Goal: Task Accomplishment & Management: Manage account settings

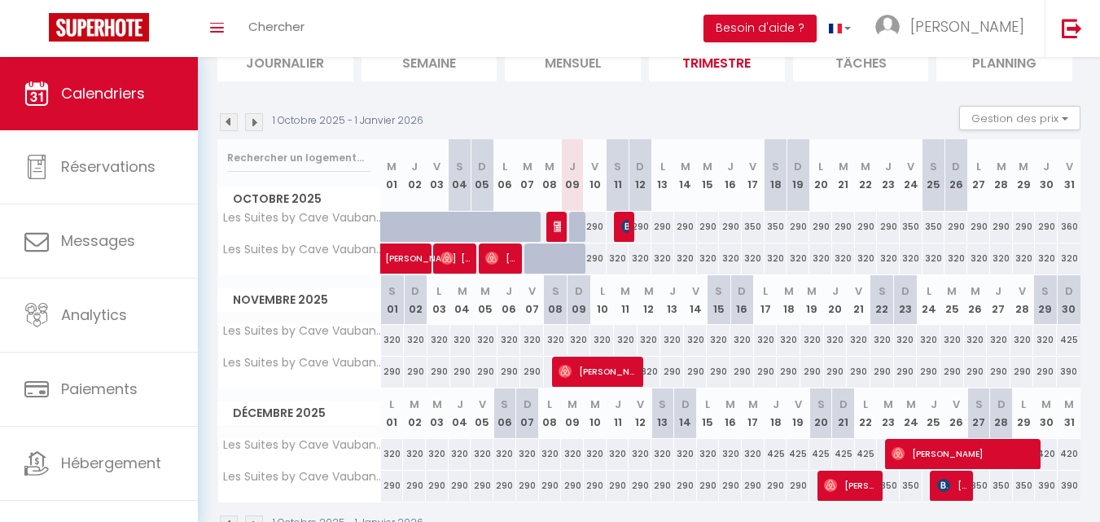
scroll to position [128, 0]
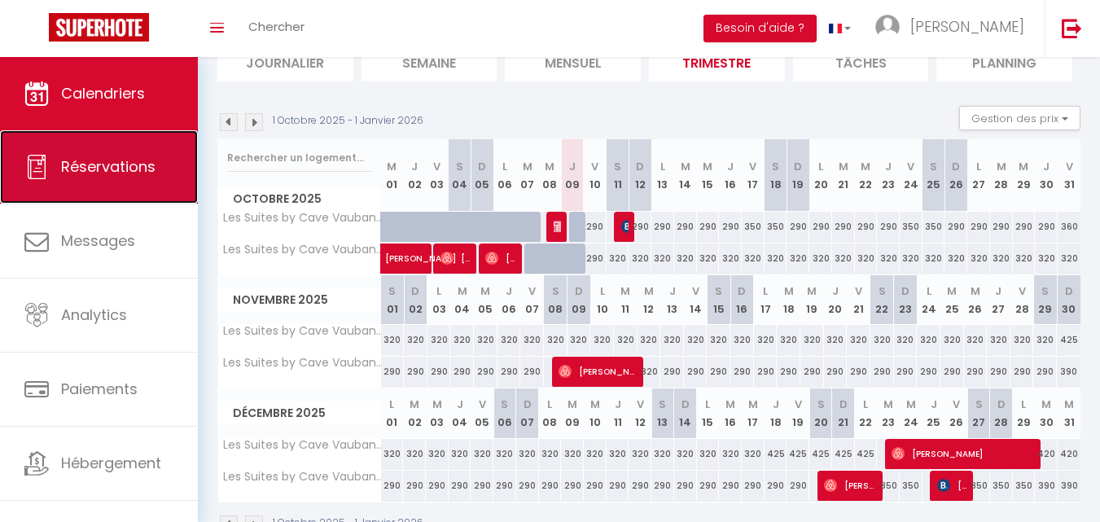
click at [99, 177] on link "Réservations" at bounding box center [99, 166] width 198 height 73
select select "not_cancelled"
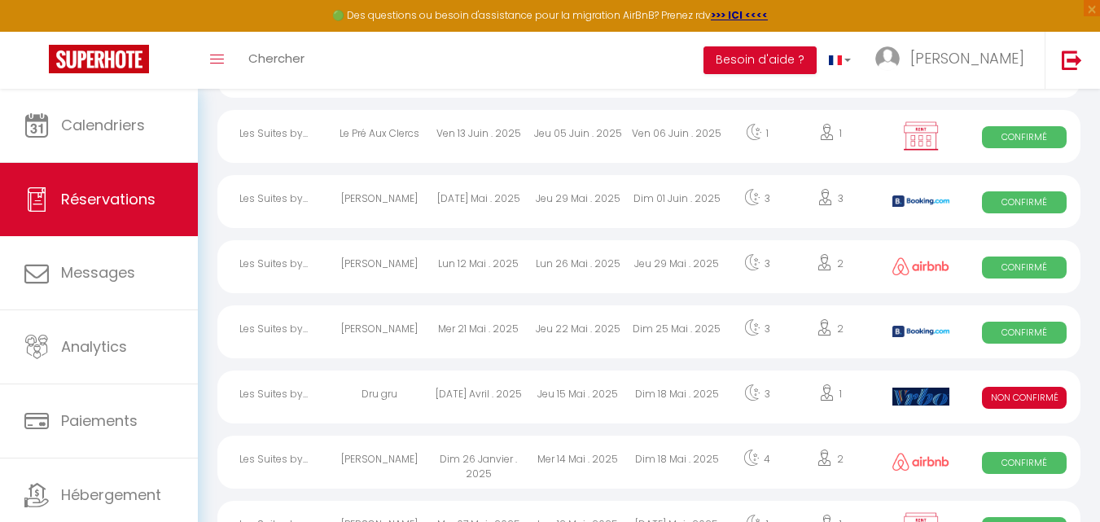
scroll to position [3061, 0]
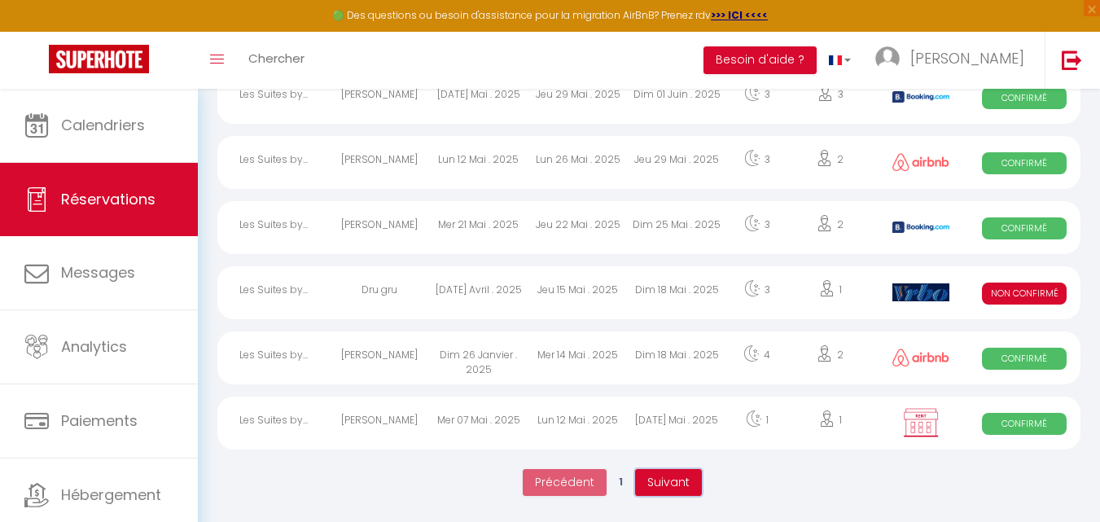
click at [673, 479] on span "Suivant" at bounding box center [668, 482] width 42 height 16
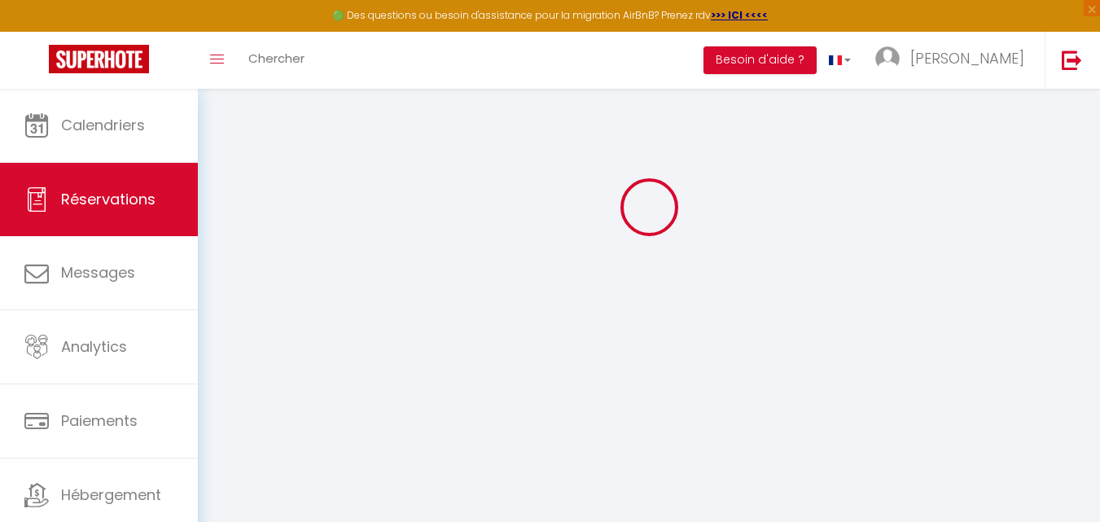
scroll to position [89, 0]
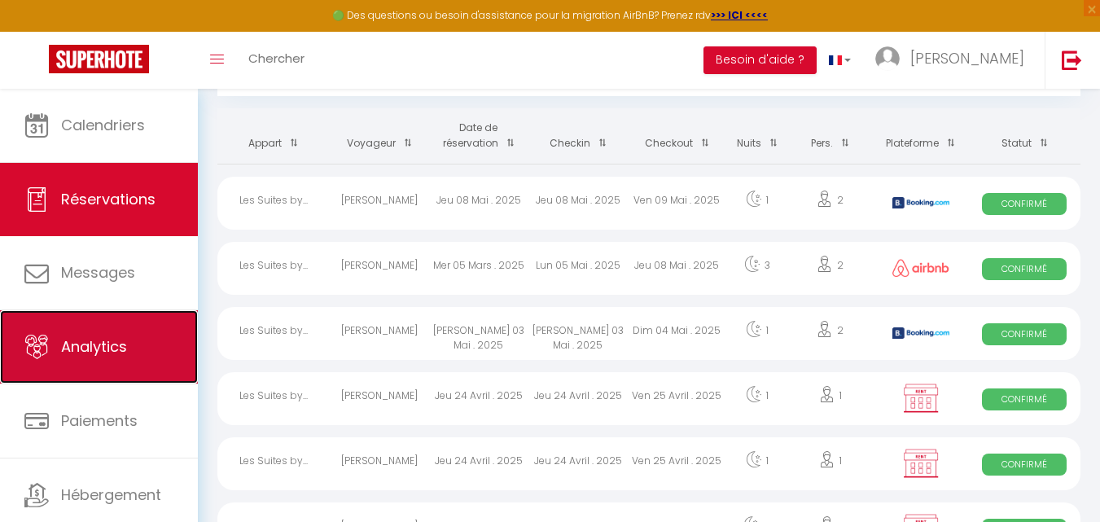
click at [104, 340] on span "Analytics" at bounding box center [94, 346] width 66 height 20
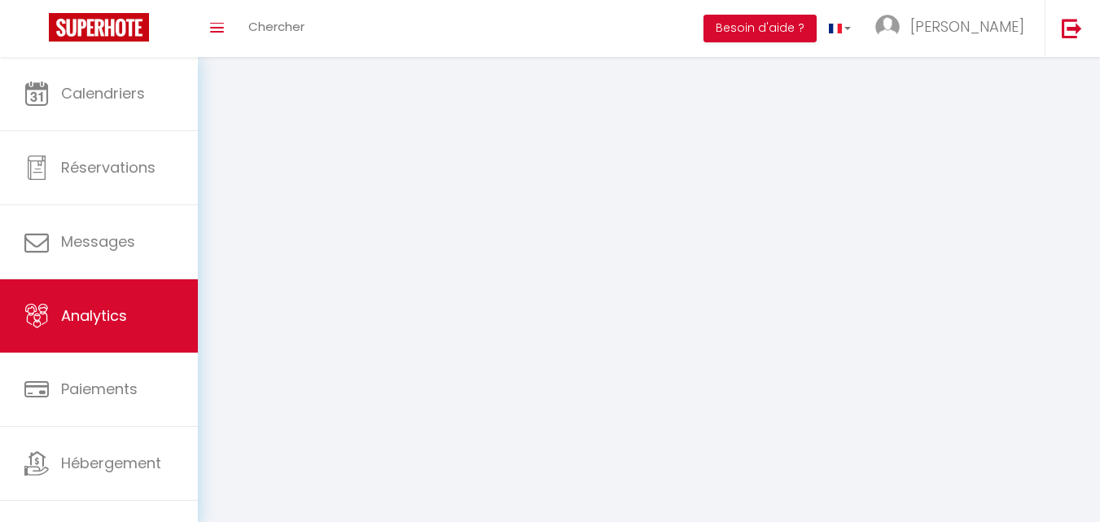
select select "2025"
select select "10"
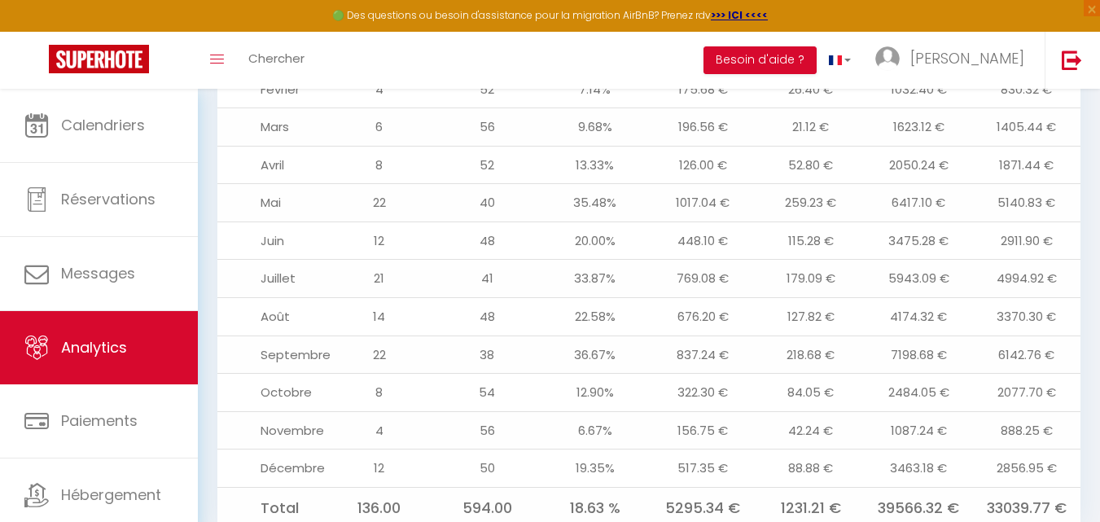
scroll to position [1942, 0]
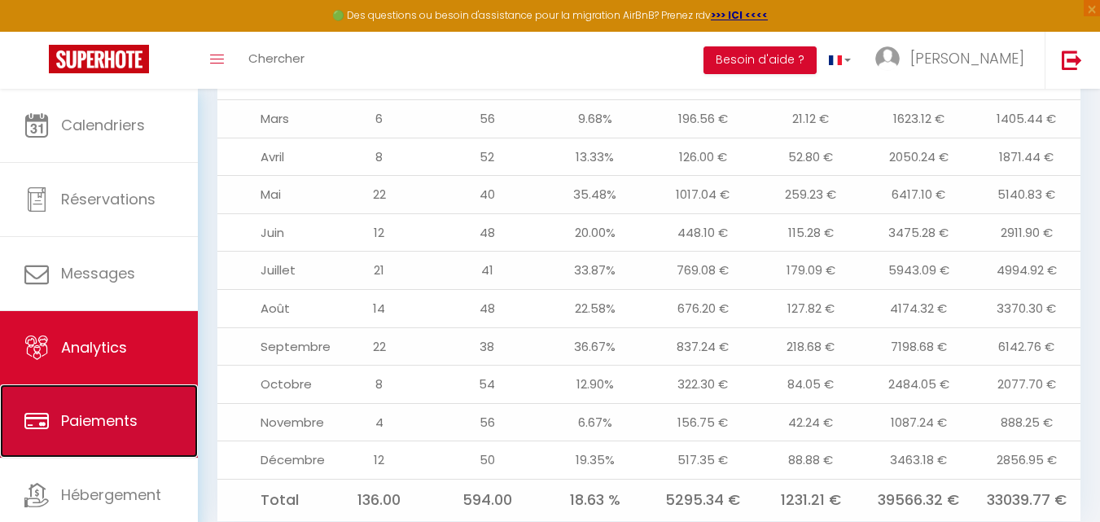
click at [109, 418] on span "Paiements" at bounding box center [99, 420] width 77 height 20
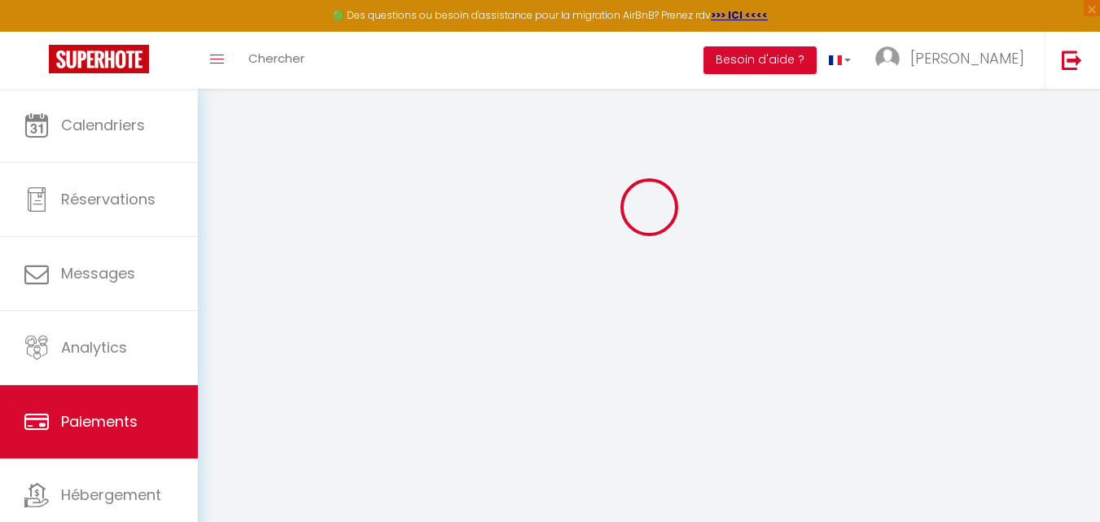
scroll to position [295, 0]
select select "2"
select select "0"
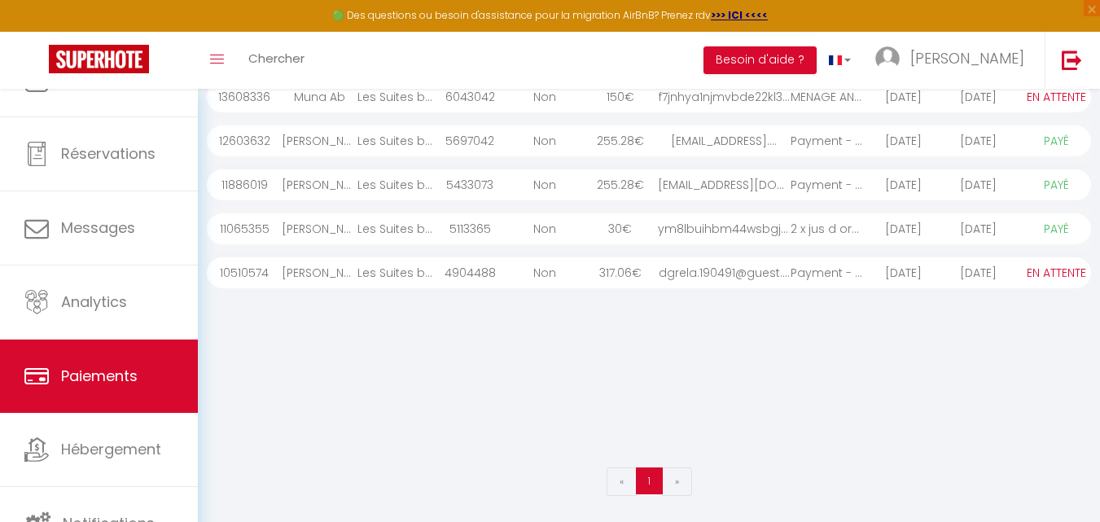
scroll to position [50, 0]
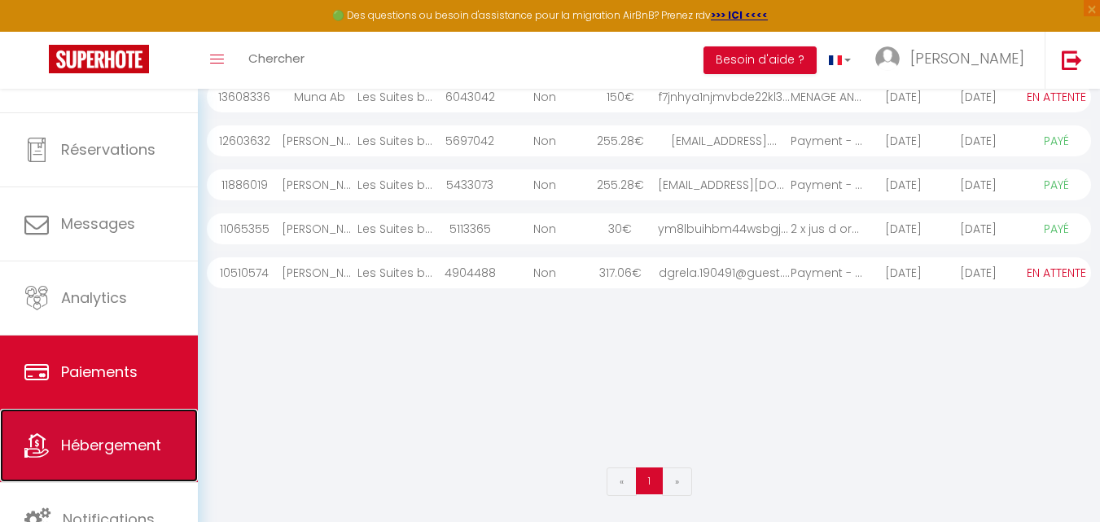
click at [99, 440] on span "Hébergement" at bounding box center [111, 445] width 100 height 20
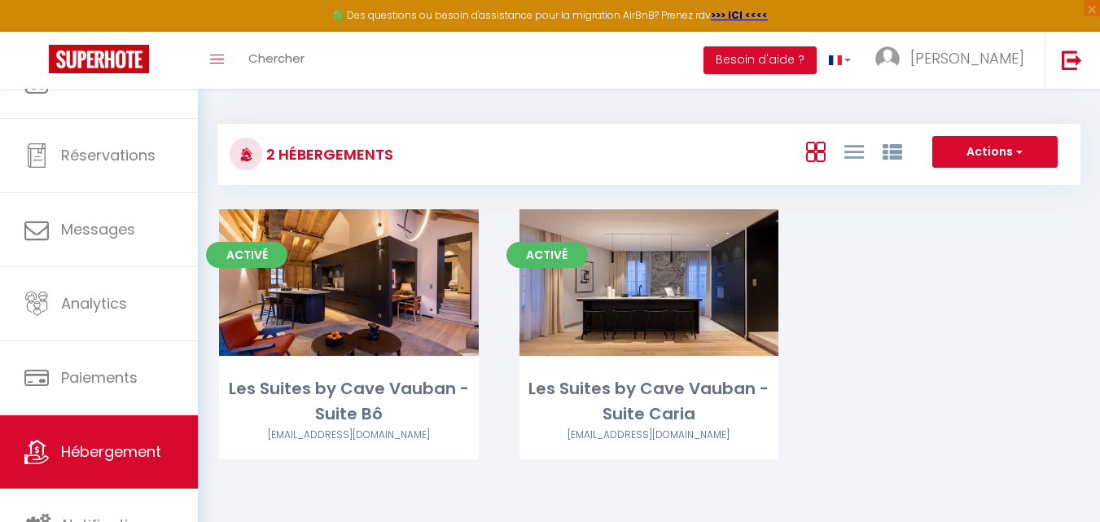
scroll to position [50, 0]
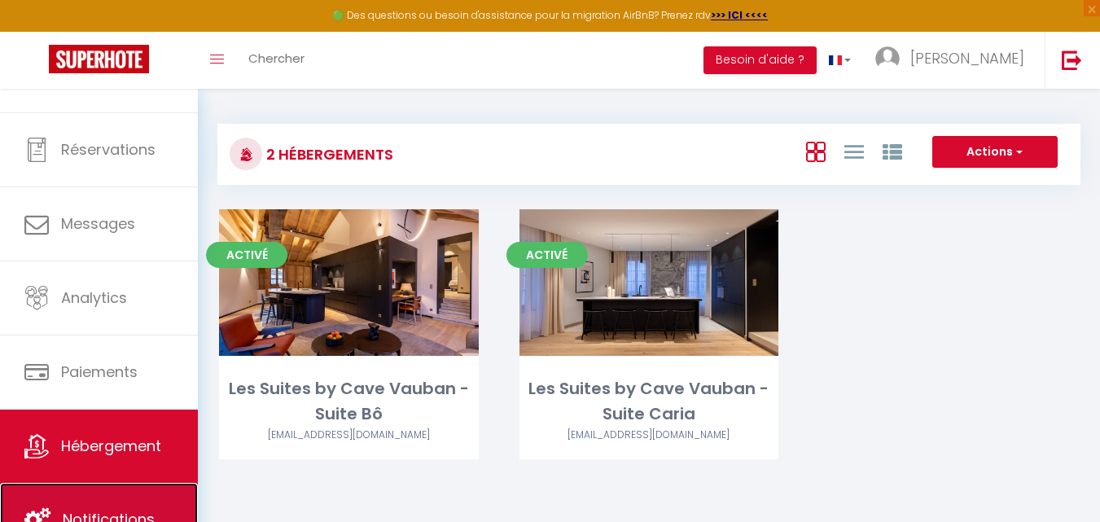
click at [134, 509] on span "Notifications" at bounding box center [109, 519] width 92 height 20
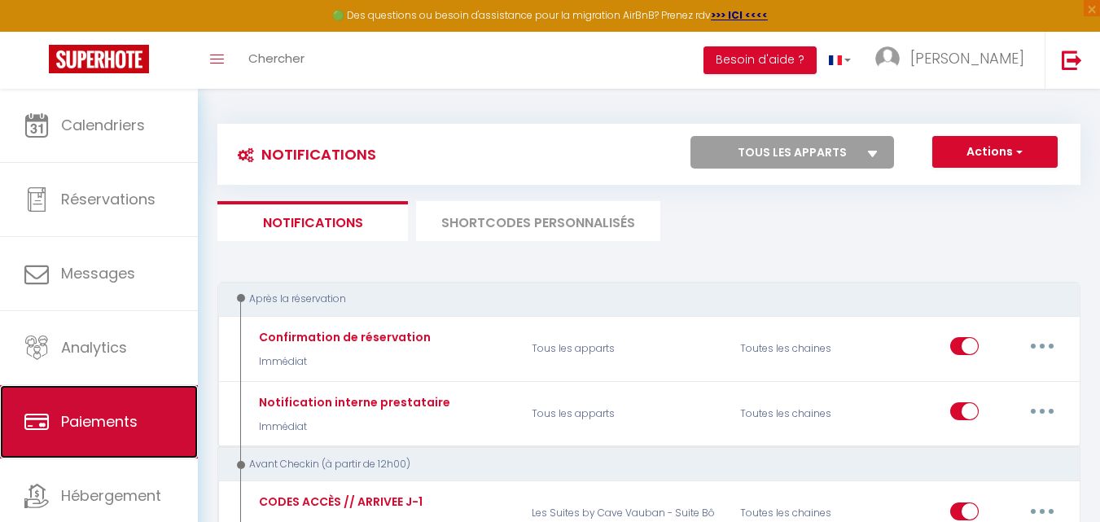
click at [134, 429] on span "Paiements" at bounding box center [99, 421] width 77 height 20
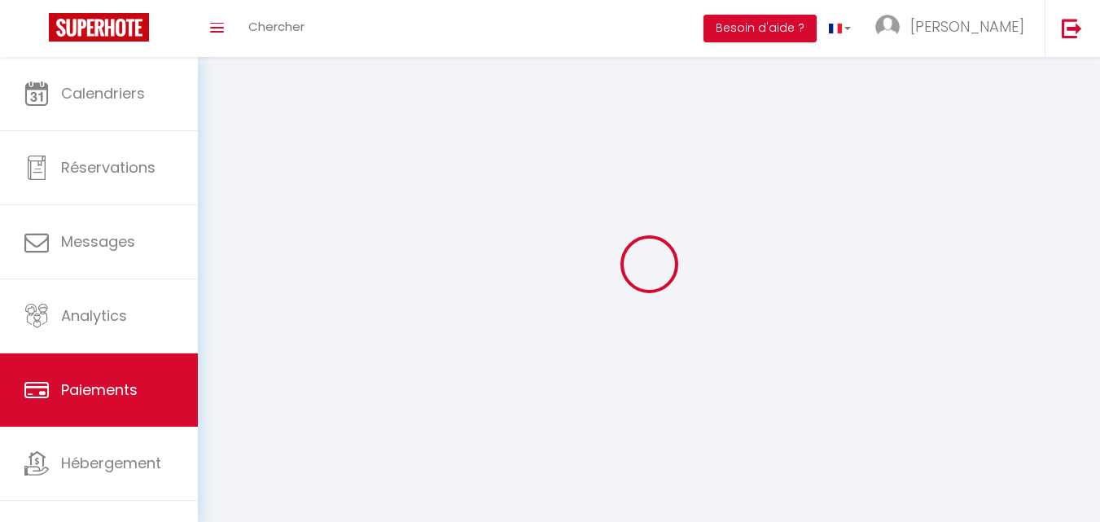
select select "2"
select select "0"
